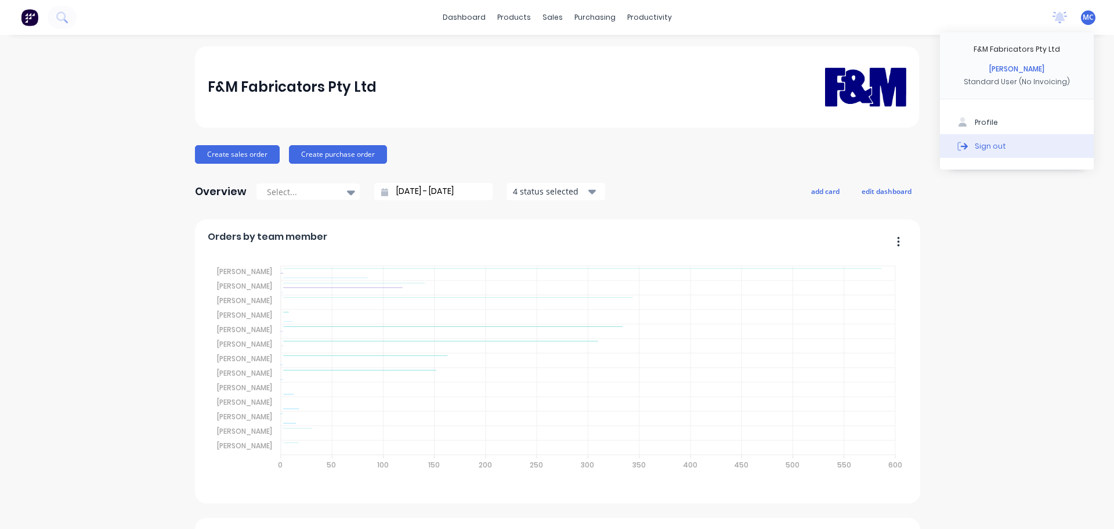
click at [988, 142] on div "Sign out" at bounding box center [990, 145] width 31 height 10
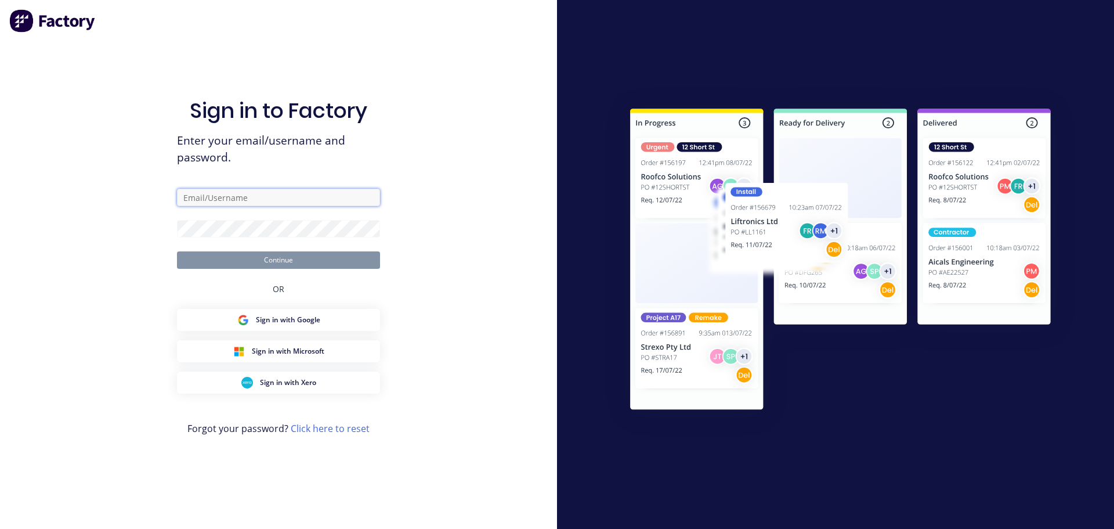
type input "[PERSON_NAME][EMAIL_ADDRESS][DOMAIN_NAME]"
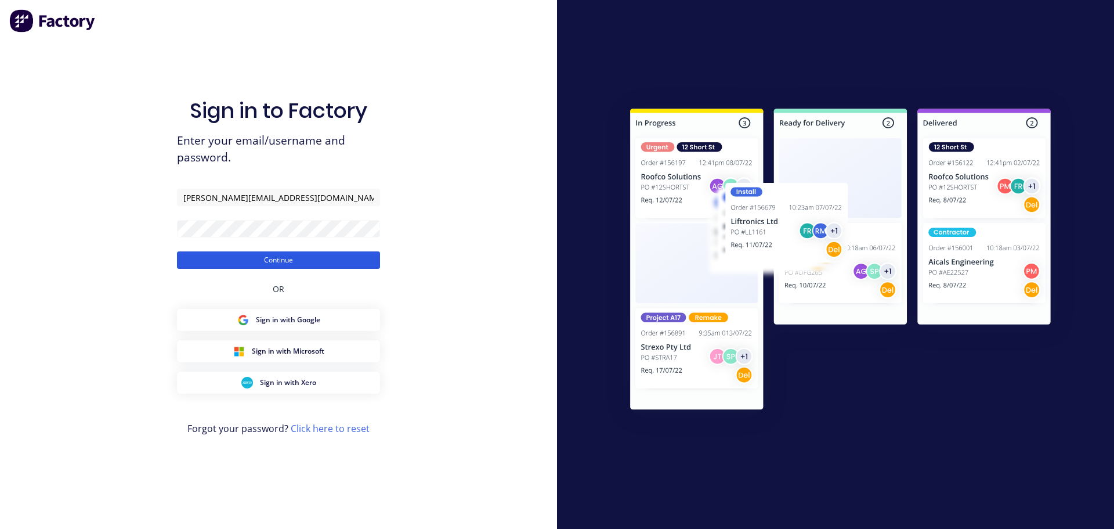
click at [279, 259] on button "Continue" at bounding box center [278, 259] width 203 height 17
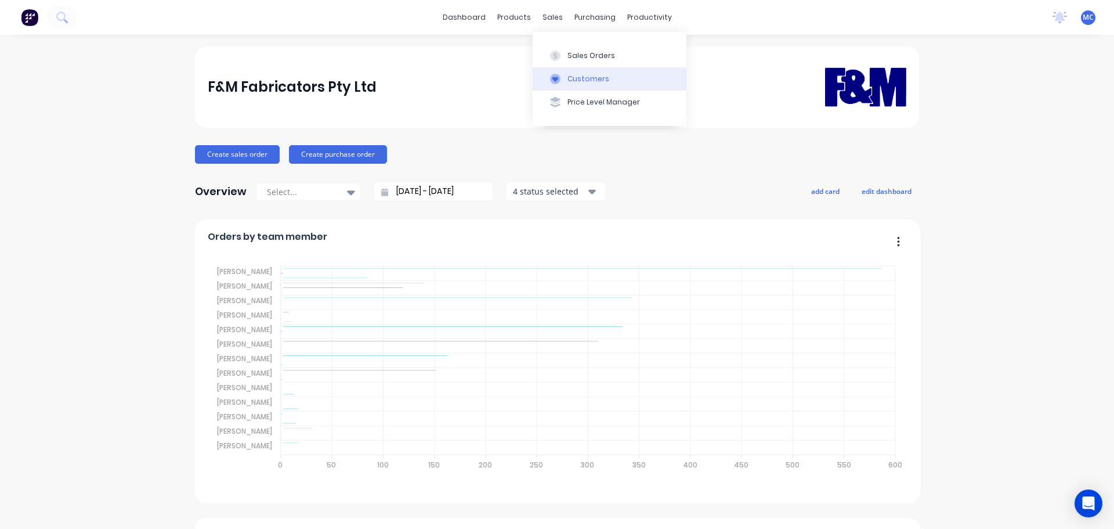
click at [582, 84] on div "Customers" at bounding box center [588, 79] width 42 height 10
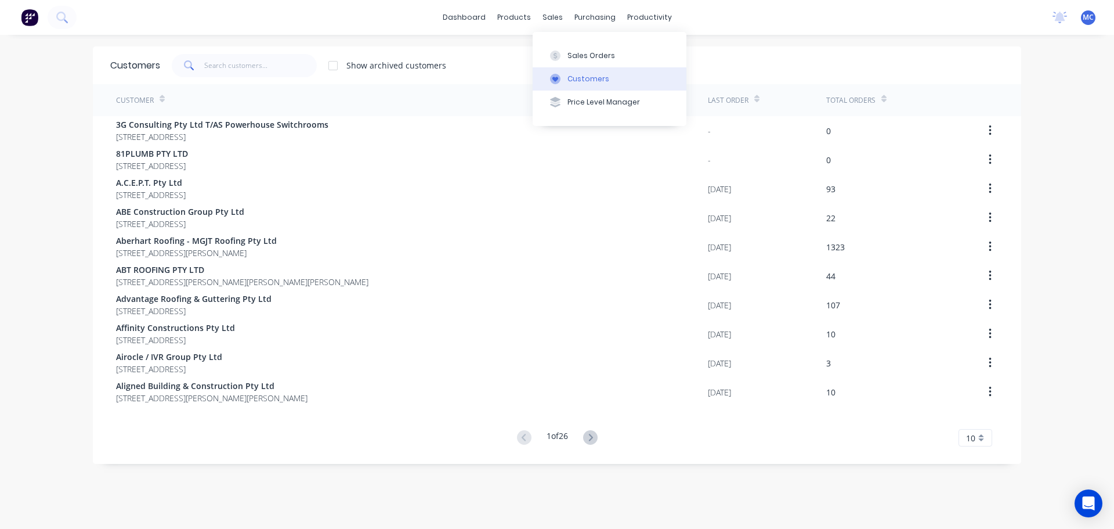
click at [590, 77] on div "Customers" at bounding box center [588, 79] width 42 height 10
drag, startPoint x: 218, startPoint y: 64, endPoint x: 225, endPoint y: 69, distance: 9.2
click at [225, 69] on input "text" at bounding box center [260, 65] width 113 height 23
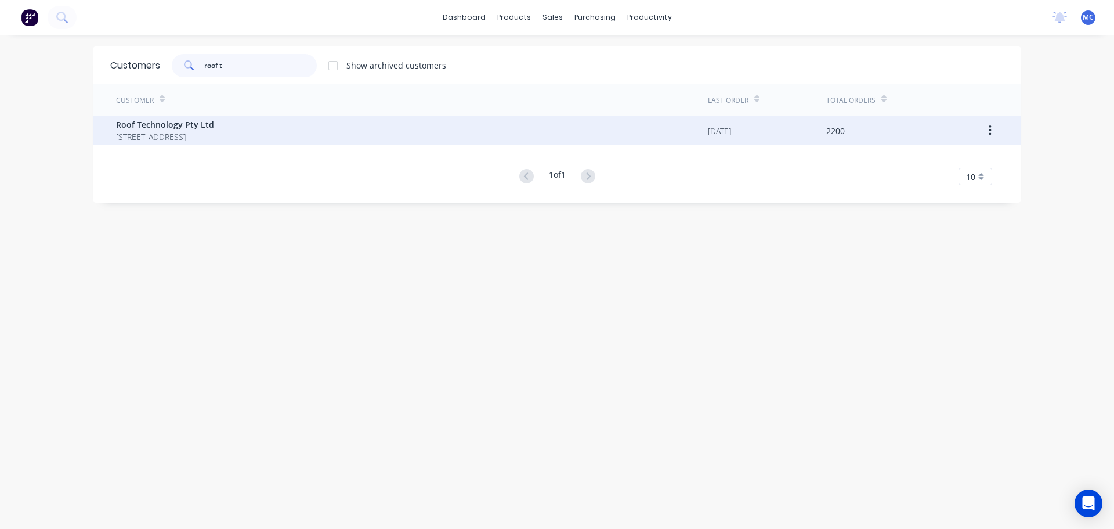
type input "roof t"
click at [172, 126] on span "Roof Technology Pty Ltd" at bounding box center [165, 124] width 98 height 12
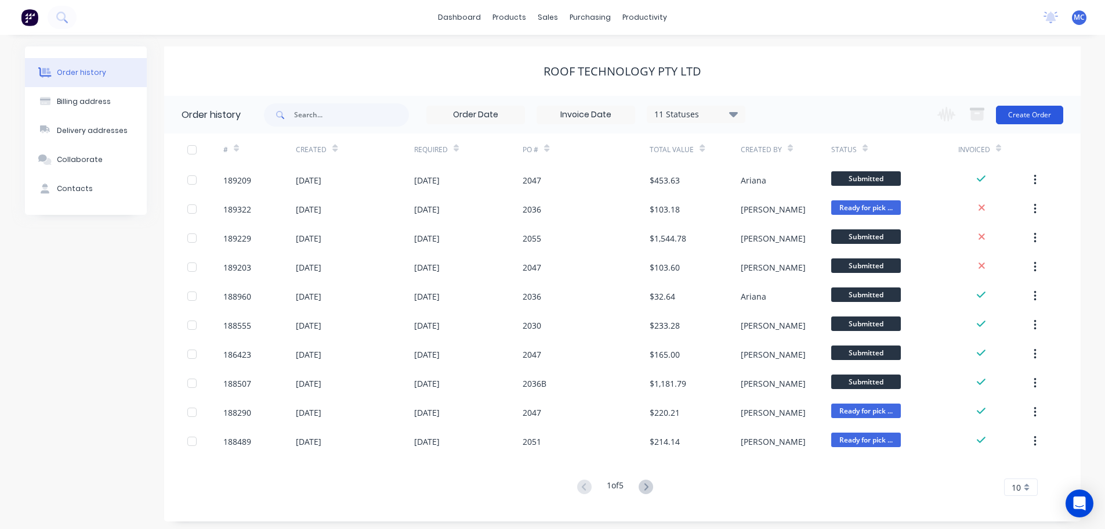
click at [1032, 111] on button "Create Order" at bounding box center [1029, 115] width 67 height 19
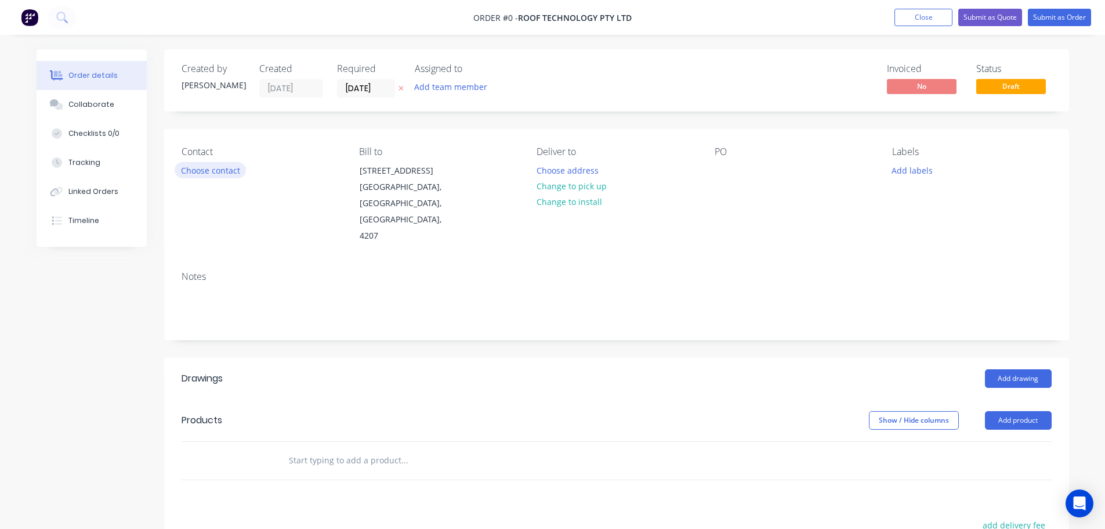
click at [216, 169] on button "Choose contact" at bounding box center [210, 170] width 71 height 16
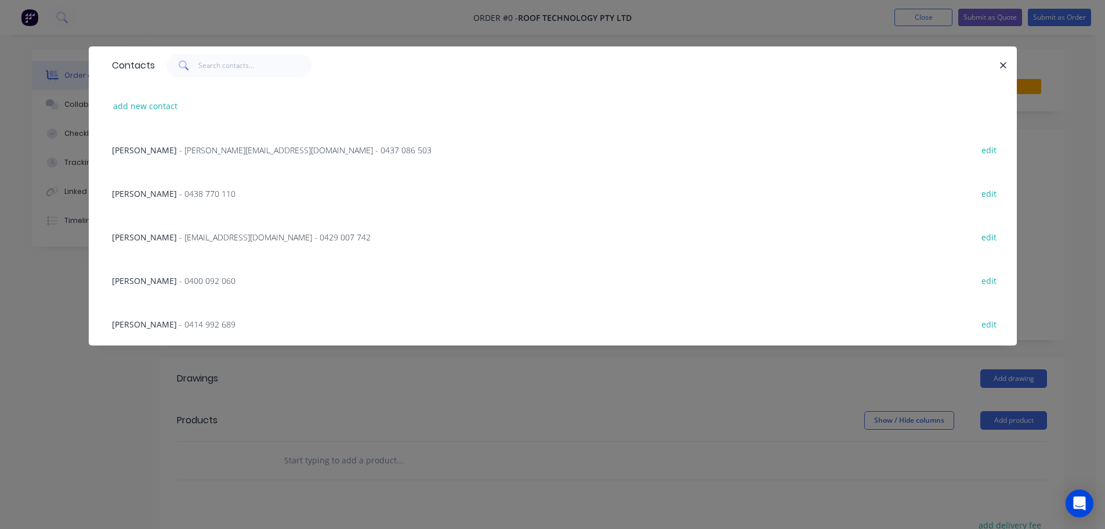
click at [199, 236] on span "- [EMAIL_ADDRESS][DOMAIN_NAME] - 0429 007 742" at bounding box center [274, 237] width 191 height 11
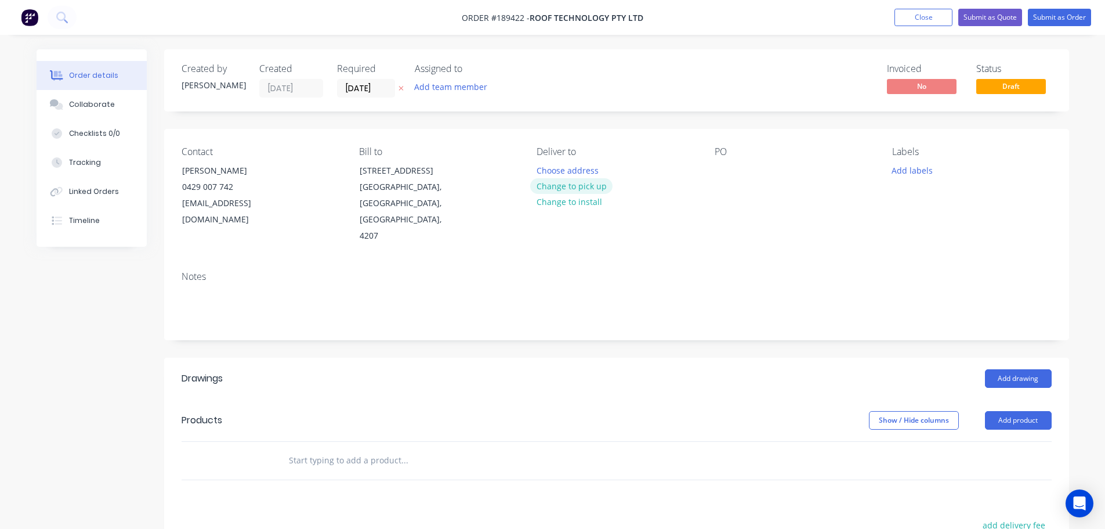
click at [562, 186] on button "Change to pick up" at bounding box center [571, 186] width 82 height 16
click at [550, 167] on div at bounding box center [546, 170] width 19 height 17
click at [727, 168] on div at bounding box center [724, 170] width 19 height 17
click at [1019, 369] on button "Add drawing" at bounding box center [1018, 378] width 67 height 19
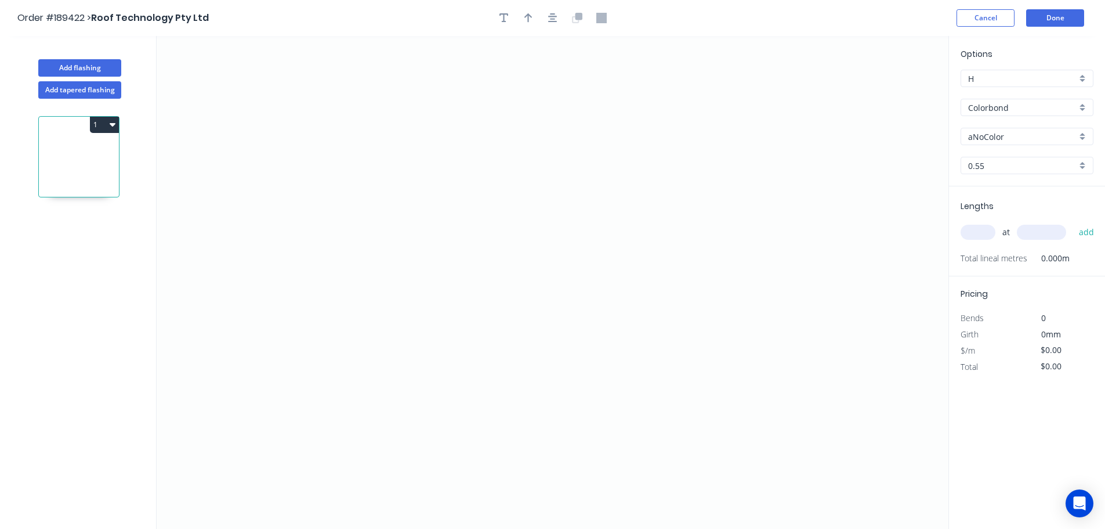
click at [993, 135] on input "aNoColor" at bounding box center [1022, 137] width 109 height 12
click at [989, 198] on div "Surfmist" at bounding box center [1027, 199] width 132 height 20
type input "Surfmist"
click at [978, 236] on input "text" at bounding box center [978, 232] width 35 height 15
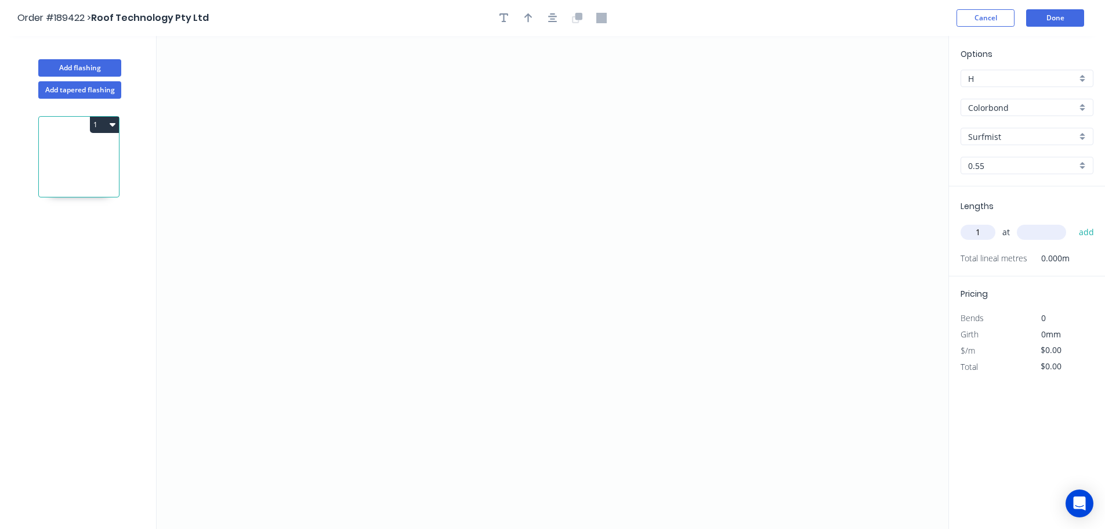
type input "1"
type input "5950"
click at [1073, 222] on button "add" at bounding box center [1086, 232] width 27 height 20
click at [355, 287] on icon "0" at bounding box center [553, 282] width 792 height 493
click at [467, 291] on icon "0" at bounding box center [553, 282] width 792 height 493
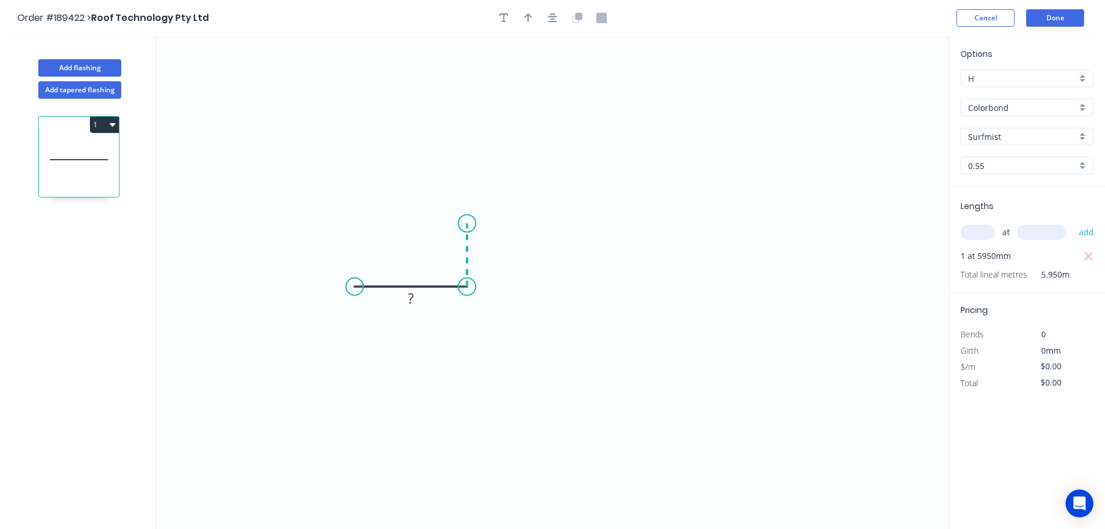
click at [469, 223] on icon "0 ?" at bounding box center [553, 282] width 792 height 493
click at [583, 225] on icon "0 ? ?" at bounding box center [553, 282] width 792 height 493
click at [580, 287] on icon "0 ? ? ?" at bounding box center [553, 282] width 792 height 493
click at [696, 288] on icon "0 ? ? ? ?" at bounding box center [553, 282] width 792 height 493
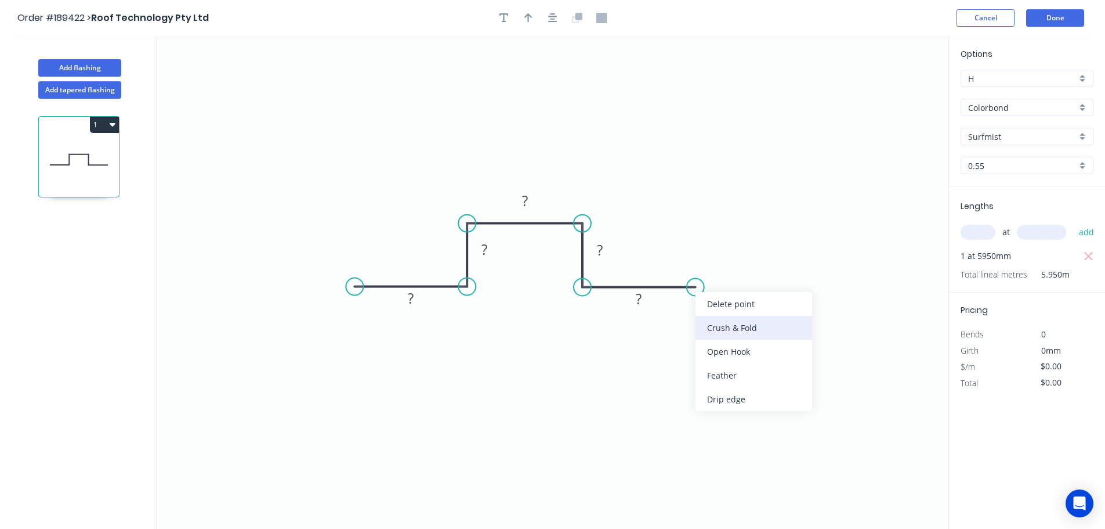
click at [727, 327] on div "Crush & Fold" at bounding box center [754, 328] width 117 height 24
drag, startPoint x: 702, startPoint y: 308, endPoint x: 716, endPoint y: 247, distance: 63.2
click at [716, 247] on rect at bounding box center [693, 248] width 46 height 24
click at [385, 326] on div "Crush & Fold" at bounding box center [414, 325] width 117 height 24
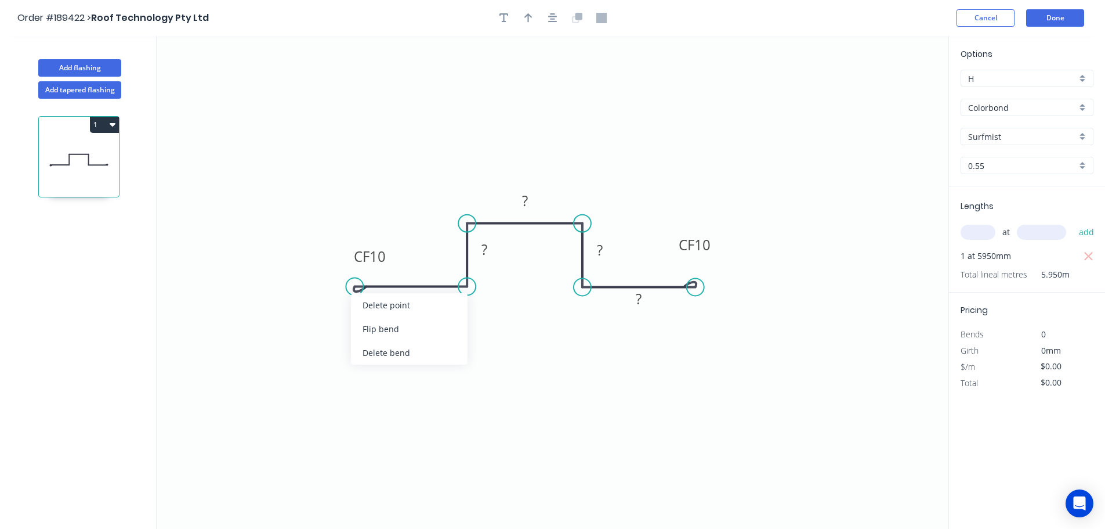
click at [370, 330] on div "Flip bend" at bounding box center [409, 329] width 117 height 24
drag, startPoint x: 388, startPoint y: 310, endPoint x: 368, endPoint y: 241, distance: 72.0
click at [368, 241] on rect at bounding box center [350, 237] width 46 height 24
drag, startPoint x: 523, startPoint y: 16, endPoint x: 675, endPoint y: 59, distance: 157.4
click at [648, 49] on div "Order #189422 > Roof Technology Pty Ltd Cancel Done Add flashing Add tapered fl…" at bounding box center [552, 275] width 1105 height 550
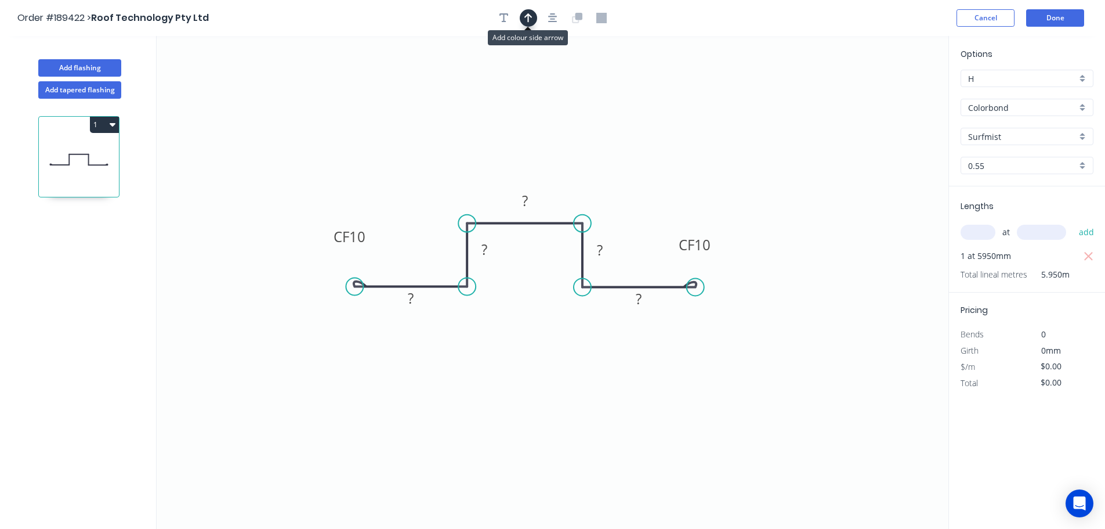
click at [533, 16] on button "button" at bounding box center [528, 17] width 17 height 17
drag, startPoint x: 890, startPoint y: 91, endPoint x: 527, endPoint y: 379, distance: 463.3
click at [527, 379] on icon at bounding box center [526, 365] width 10 height 37
click at [527, 379] on icon at bounding box center [527, 365] width 10 height 37
click at [527, 379] on icon at bounding box center [536, 370] width 34 height 34
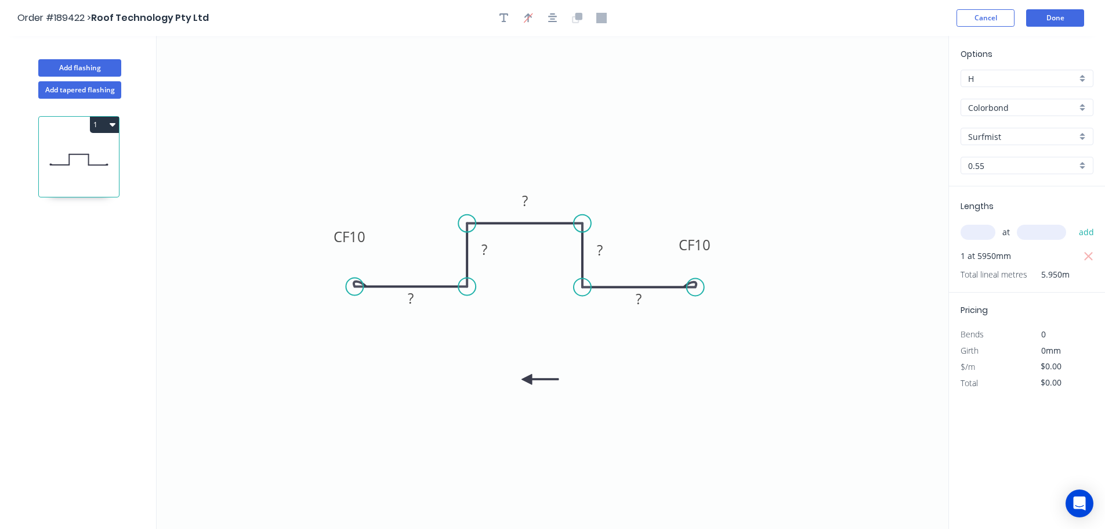
click at [527, 379] on icon at bounding box center [540, 379] width 37 height 10
click at [527, 379] on icon at bounding box center [536, 389] width 34 height 34
click at [527, 379] on icon at bounding box center [537, 389] width 34 height 34
click at [359, 234] on tspan "10" at bounding box center [357, 236] width 16 height 19
type input "$10.76"
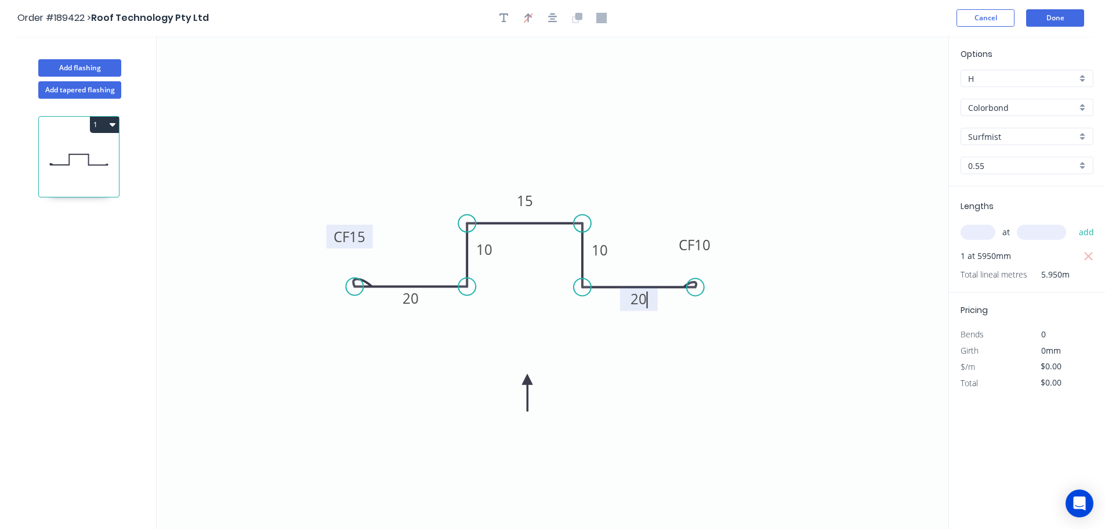
type input "$64.02"
click at [1066, 13] on button "Done" at bounding box center [1055, 17] width 58 height 17
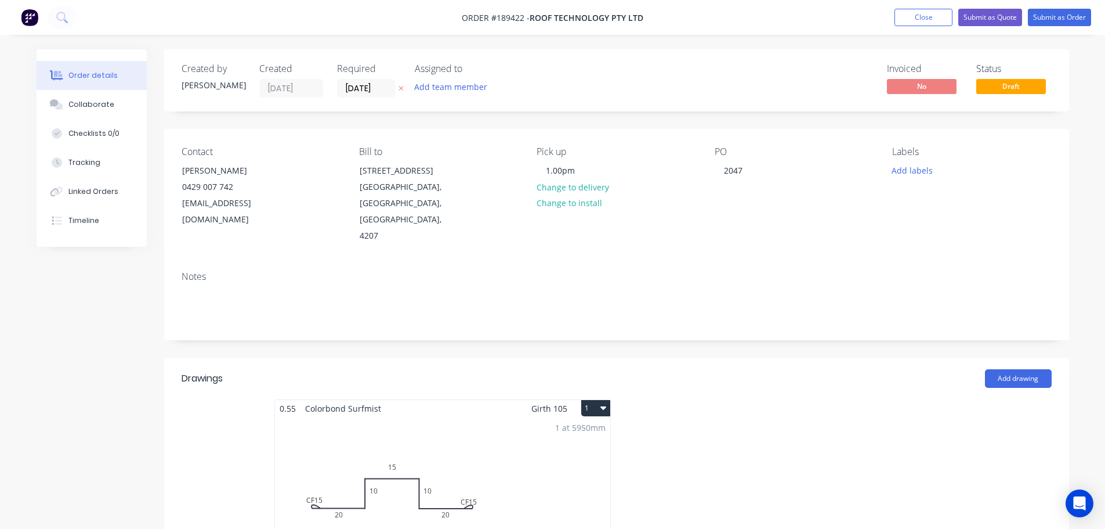
click at [607, 400] on button "1" at bounding box center [595, 408] width 29 height 16
click at [561, 428] on div "Use larger box size" at bounding box center [555, 436] width 89 height 17
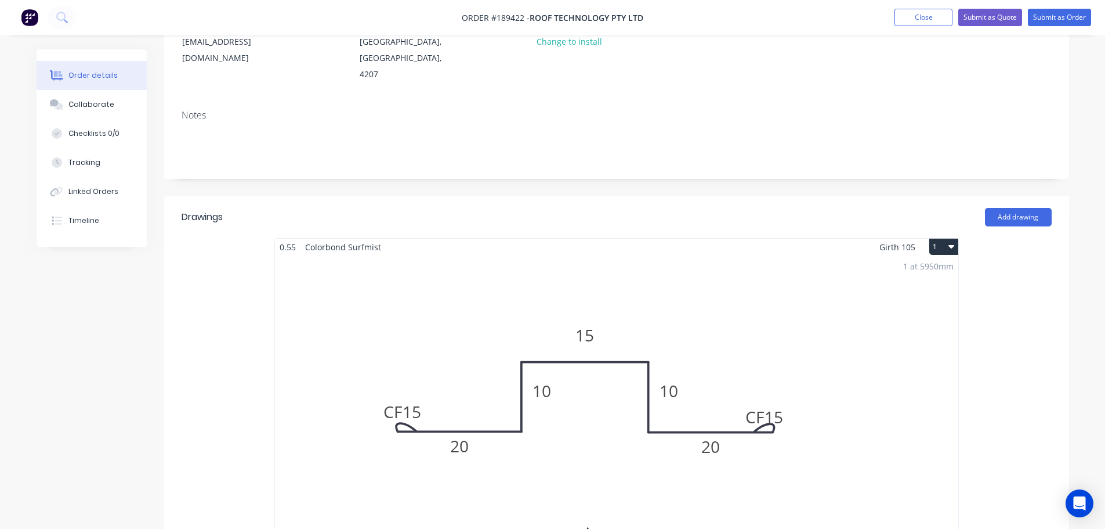
scroll to position [232, 0]
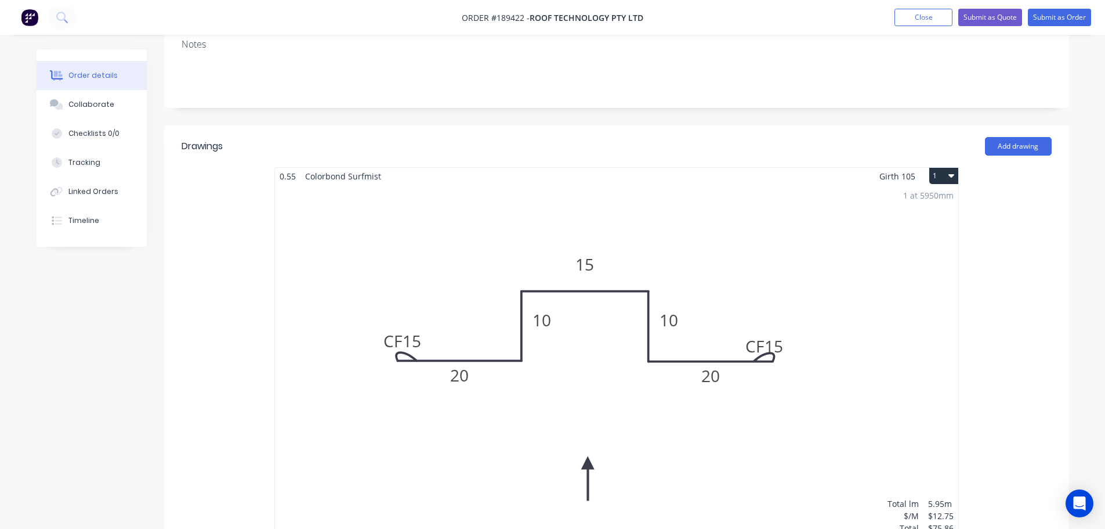
click at [715, 294] on div "1 at 5950mm Total lm $/M Total 5.95m $12.75 $75.86" at bounding box center [617, 362] width 684 height 354
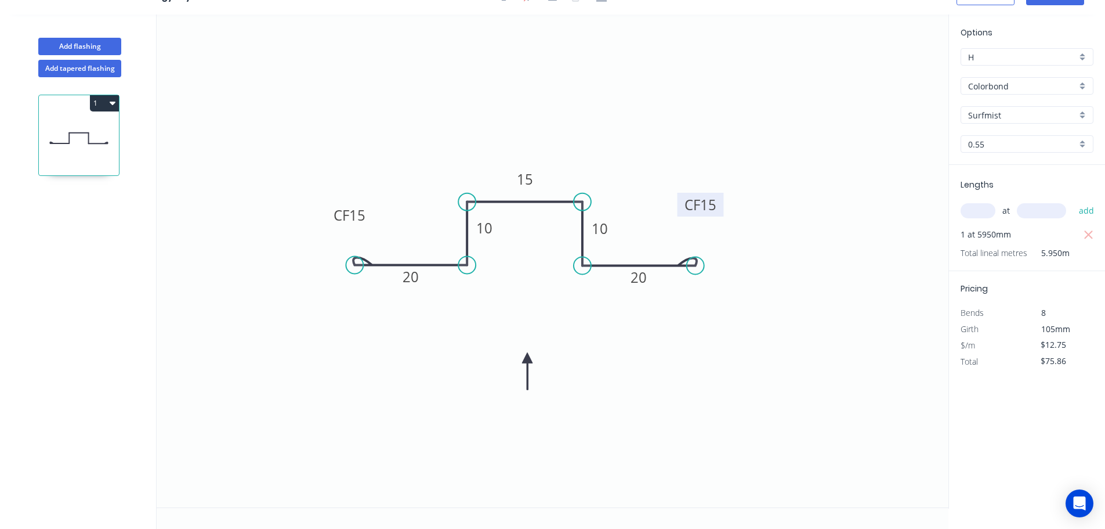
drag, startPoint x: 716, startPoint y: 215, endPoint x: 720, endPoint y: 201, distance: 14.4
click at [720, 201] on rect at bounding box center [701, 205] width 46 height 24
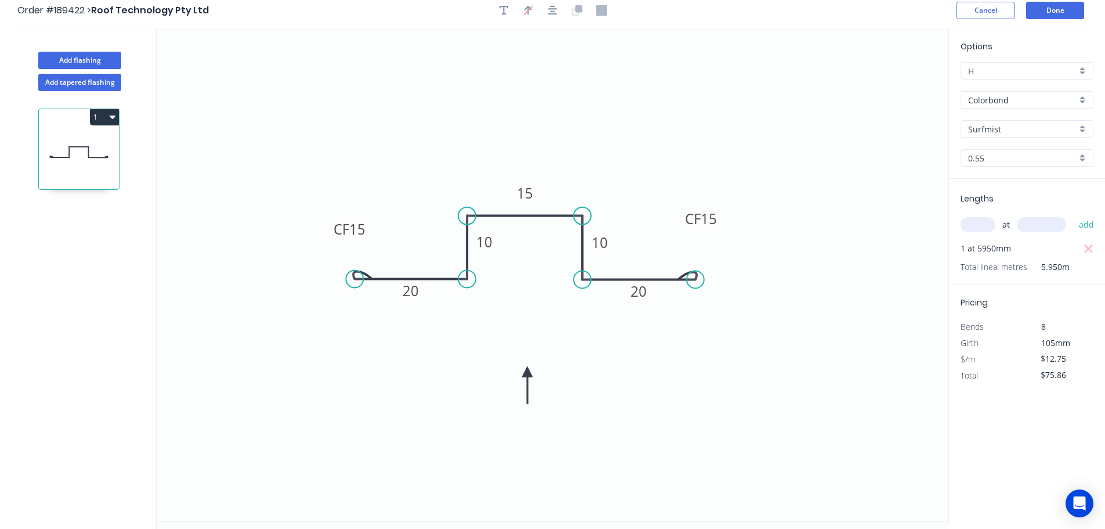
scroll to position [0, 0]
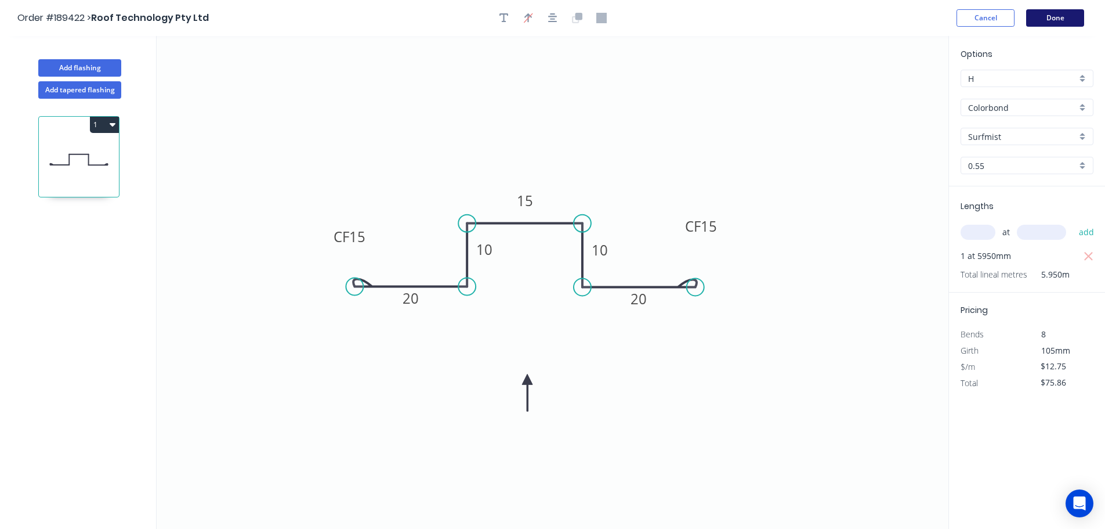
click at [1063, 12] on button "Done" at bounding box center [1055, 17] width 58 height 17
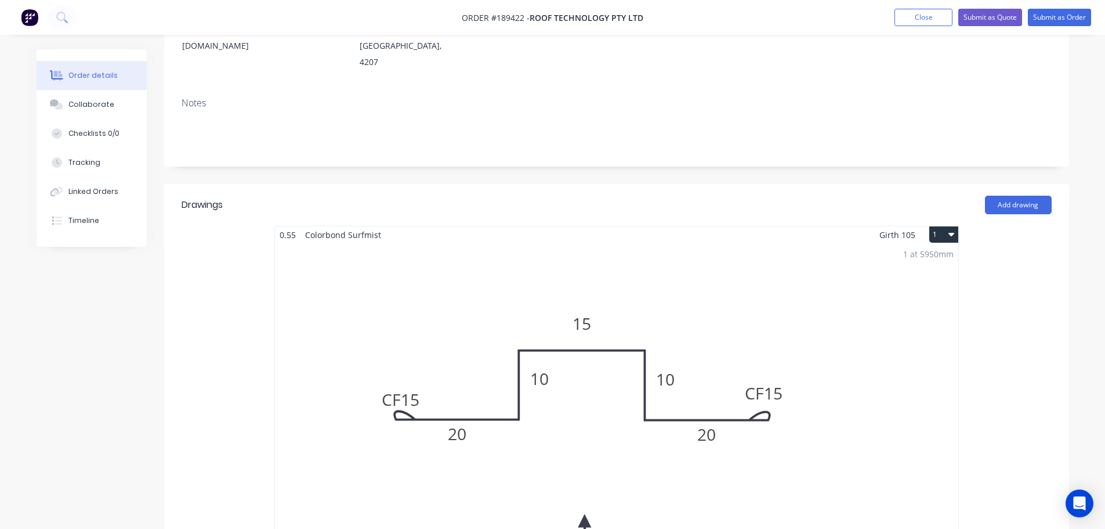
scroll to position [174, 0]
click at [1060, 12] on button "Submit as Order" at bounding box center [1059, 17] width 63 height 17
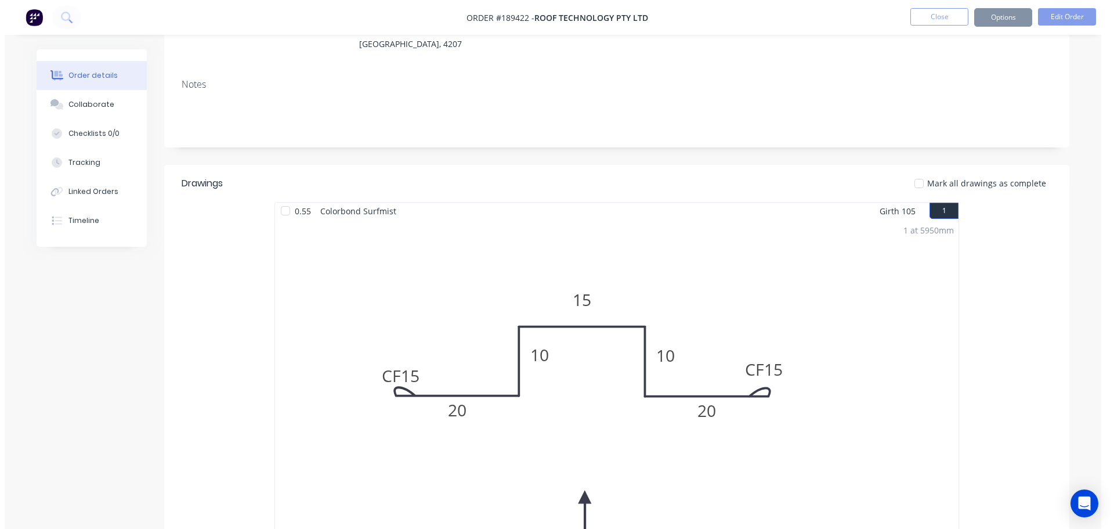
scroll to position [0, 0]
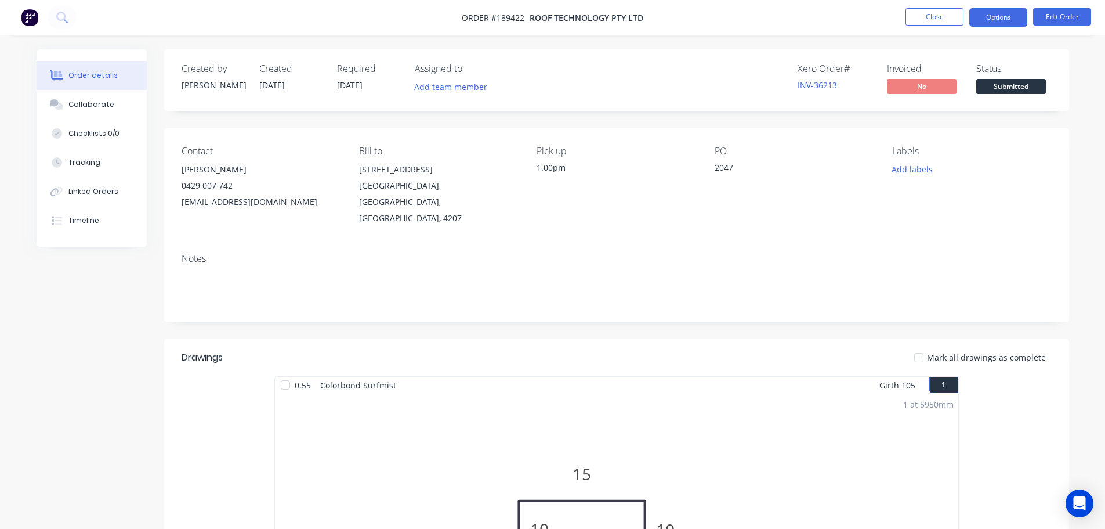
click at [1004, 19] on button "Options" at bounding box center [999, 17] width 58 height 19
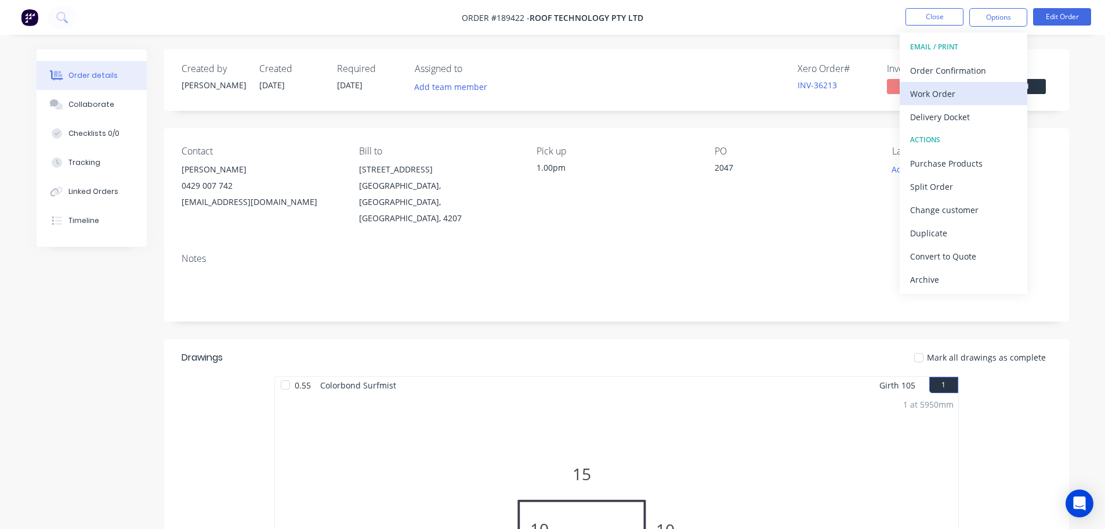
click at [927, 95] on div "Work Order" at bounding box center [963, 93] width 107 height 17
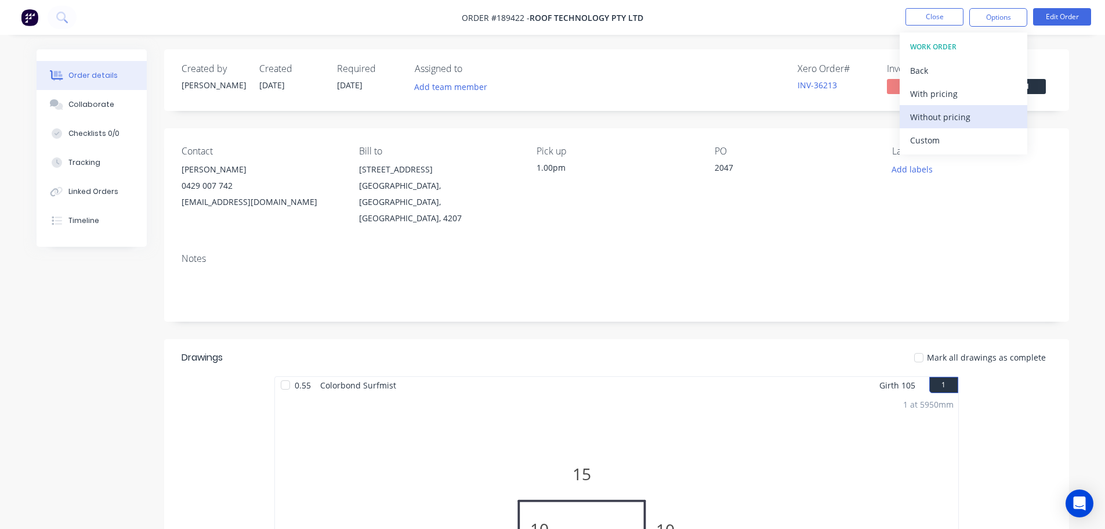
click at [930, 118] on div "Without pricing" at bounding box center [963, 117] width 107 height 17
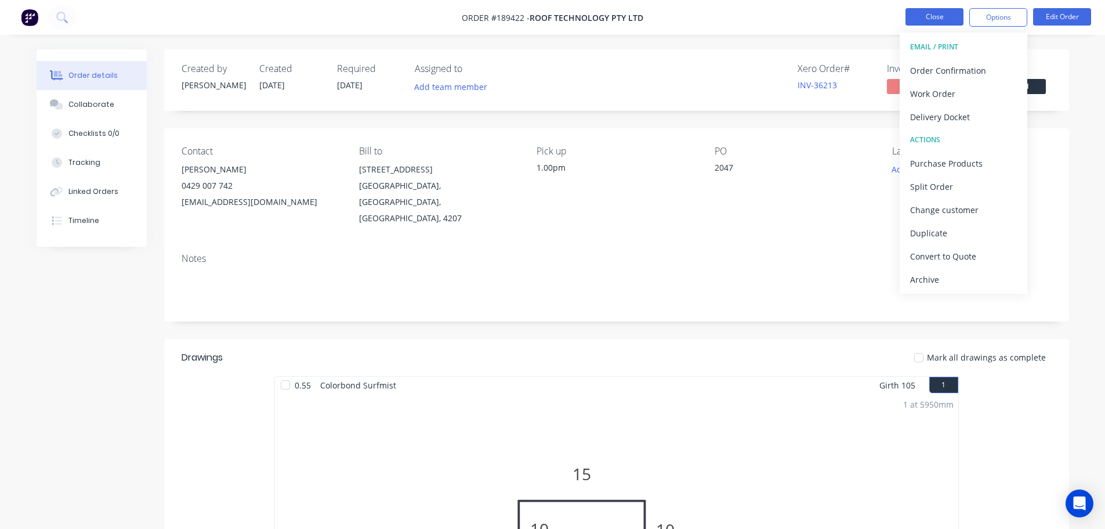
click at [946, 19] on button "Close" at bounding box center [935, 16] width 58 height 17
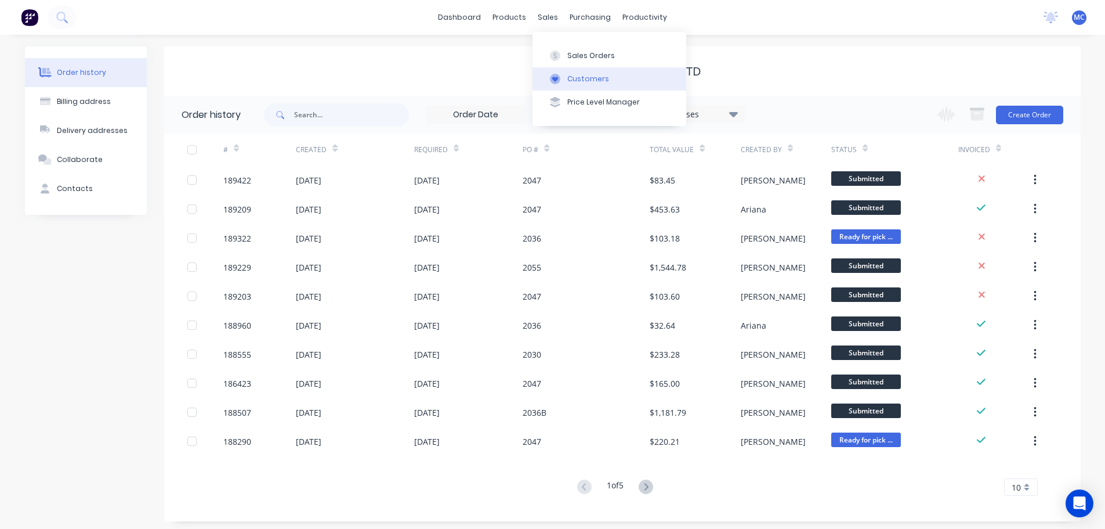
click at [581, 78] on div "Customers" at bounding box center [588, 79] width 42 height 10
